Goal: Obtain resource: Download file/media

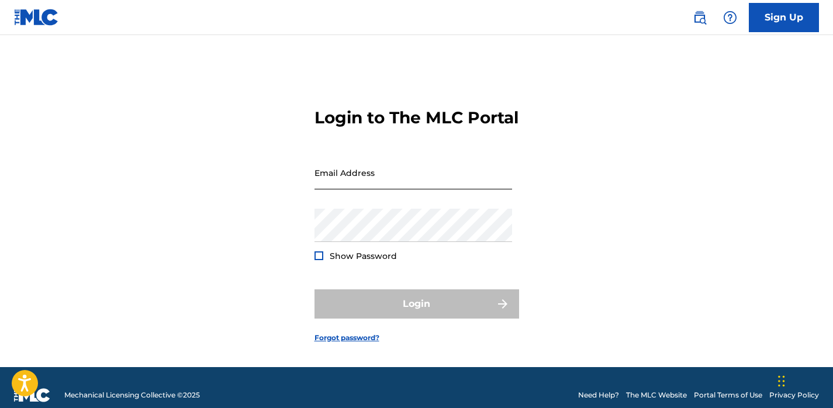
click at [335, 181] on input "Email Address" at bounding box center [414, 172] width 198 height 33
type input "[EMAIL_ADDRESS][DOMAIN_NAME]"
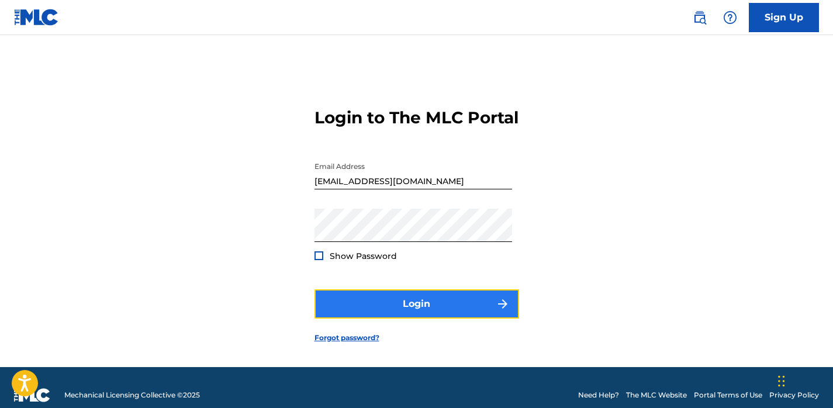
click at [352, 311] on button "Login" at bounding box center [417, 303] width 205 height 29
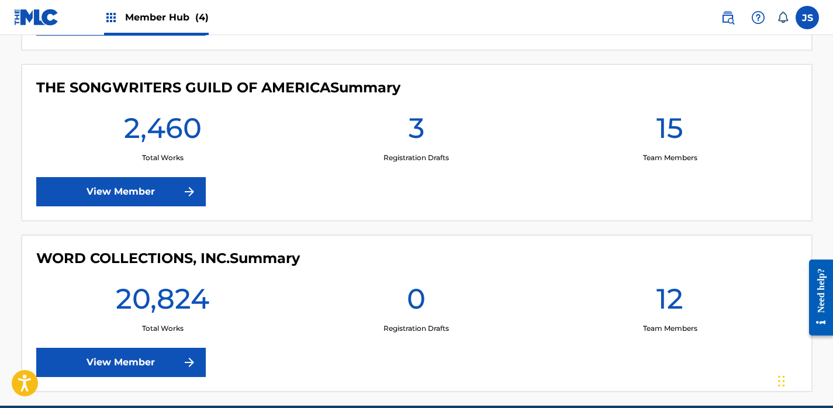
scroll to position [682, 0]
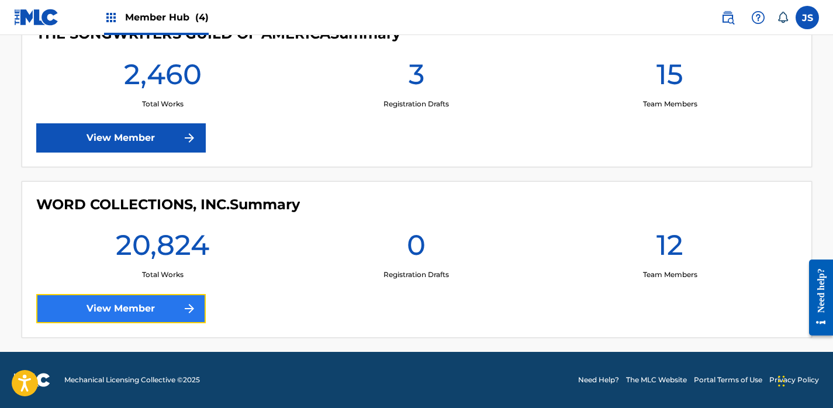
click at [161, 309] on link "View Member" at bounding box center [121, 308] width 170 height 29
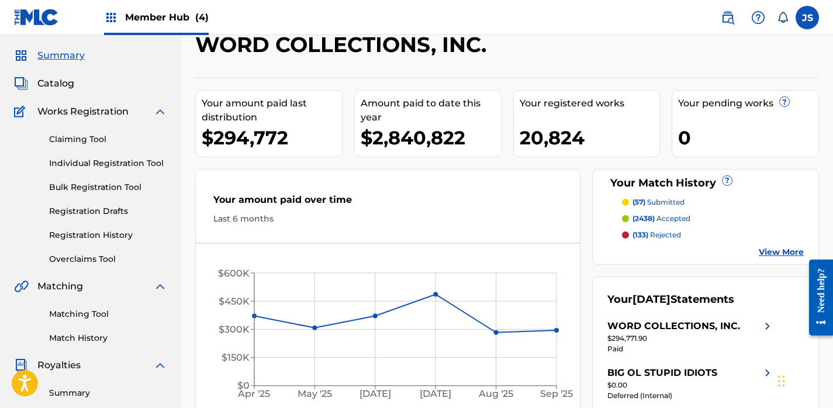
scroll to position [34, 0]
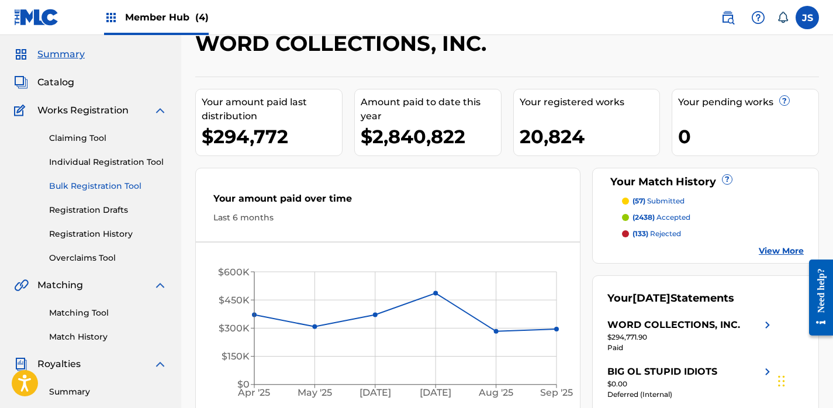
click at [109, 189] on link "Bulk Registration Tool" at bounding box center [108, 186] width 118 height 12
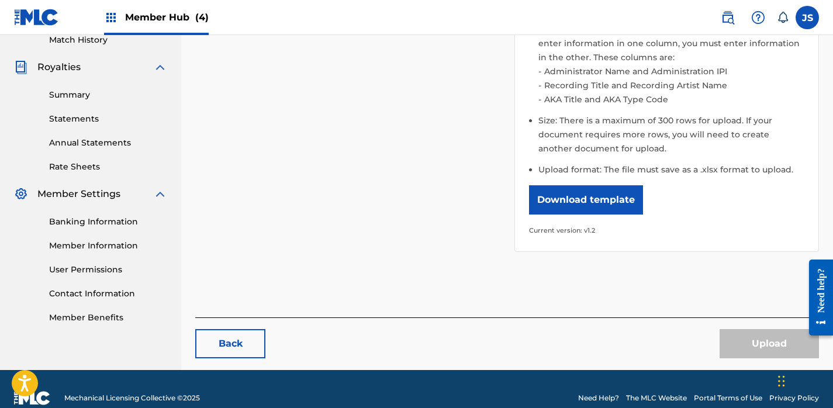
scroll to position [349, 0]
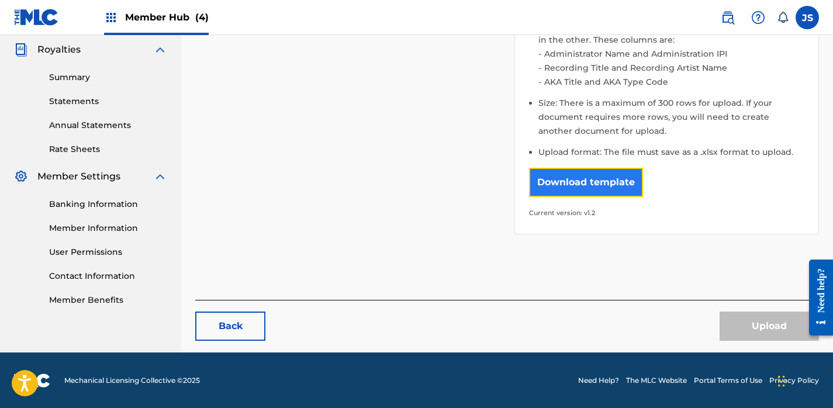
click at [628, 179] on button "Download template" at bounding box center [586, 182] width 114 height 29
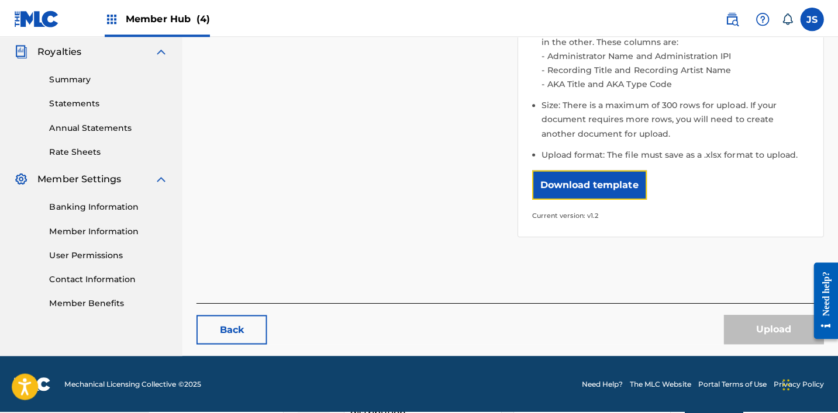
scroll to position [343, 0]
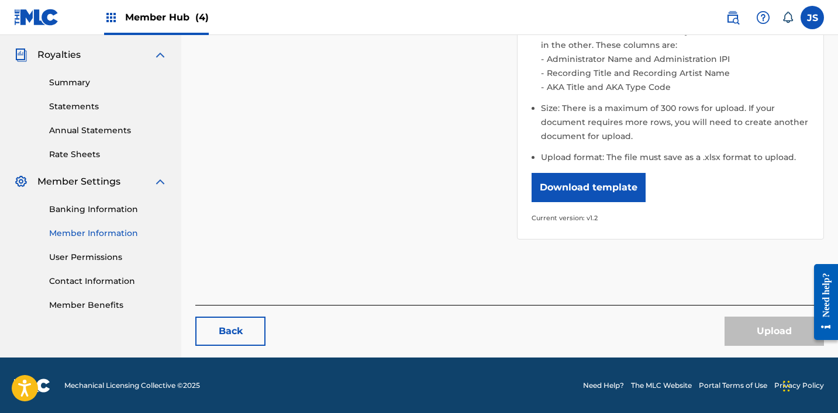
click at [79, 231] on link "Member Information" at bounding box center [108, 233] width 118 height 12
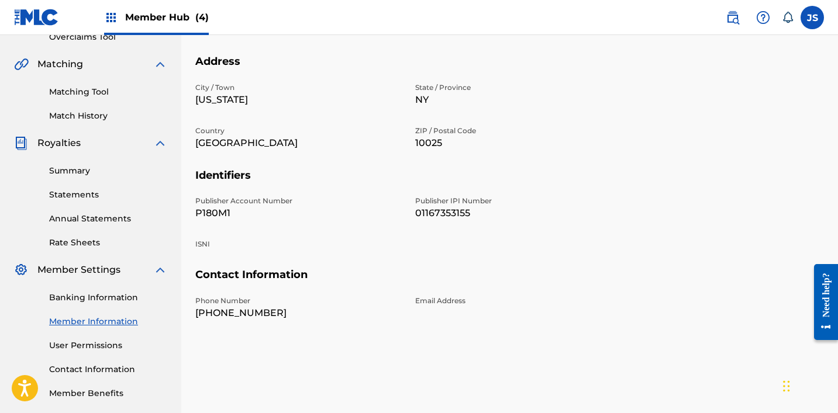
scroll to position [254, 0]
click at [222, 212] on p "P180M1" at bounding box center [298, 215] width 206 height 14
copy p "P180M1"
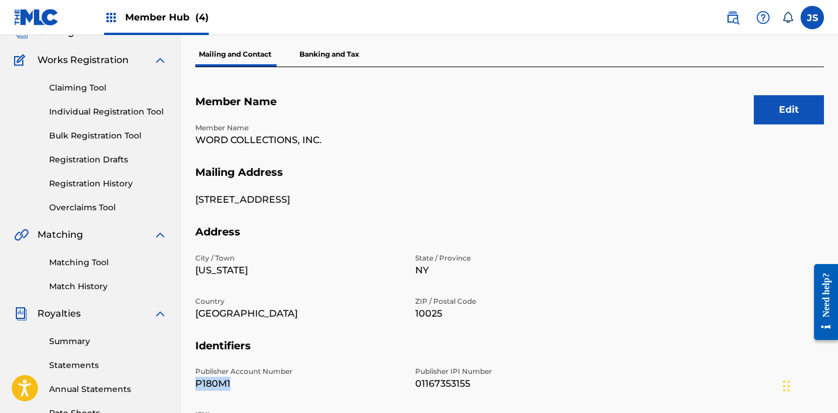
scroll to position [76, 0]
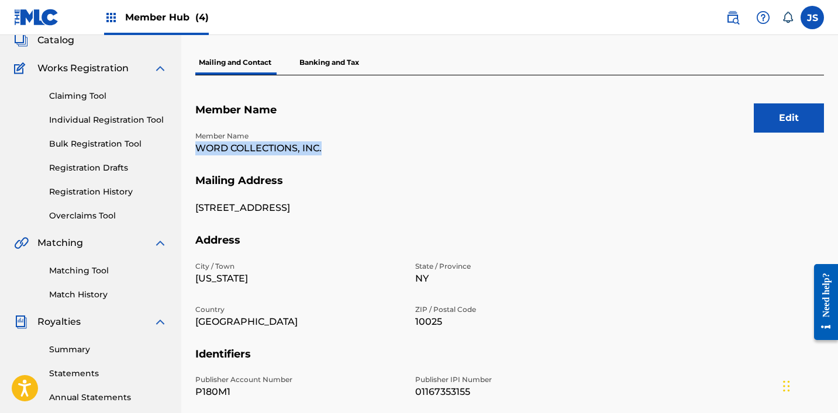
drag, startPoint x: 199, startPoint y: 149, endPoint x: 323, endPoint y: 150, distance: 124.6
click at [323, 150] on p "WORD COLLECTIONS, INC." at bounding box center [298, 149] width 206 height 14
copy p "WORD COLLECTIONS, INC."
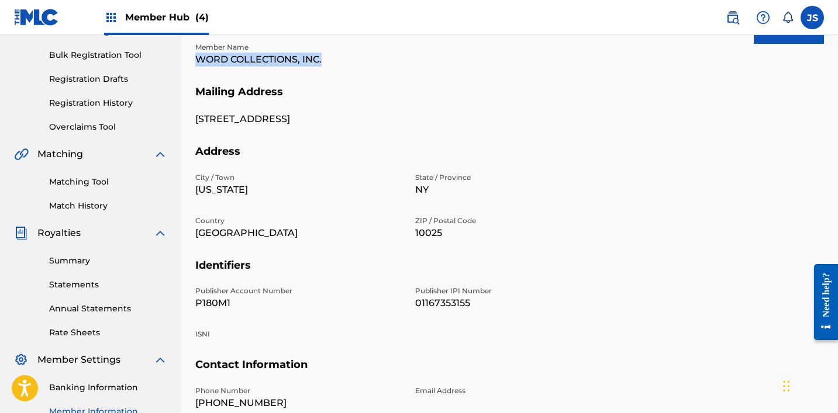
scroll to position [187, 0]
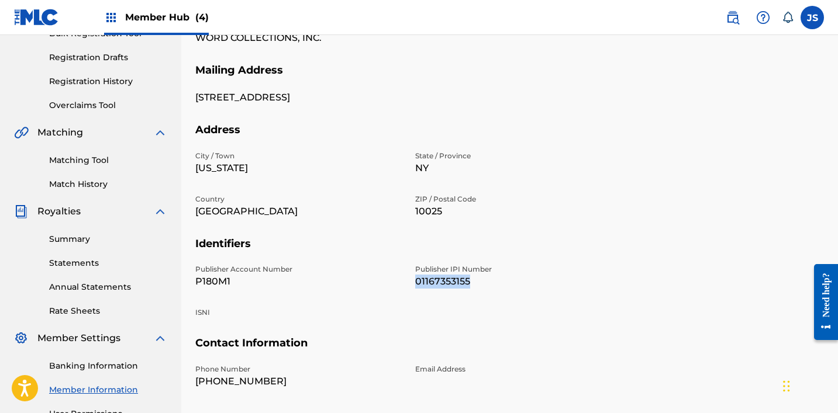
drag, startPoint x: 417, startPoint y: 284, endPoint x: 478, endPoint y: 285, distance: 60.8
click at [478, 285] on p "01167353155" at bounding box center [518, 282] width 206 height 14
copy p "01167353155"
